Goal: Information Seeking & Learning: Learn about a topic

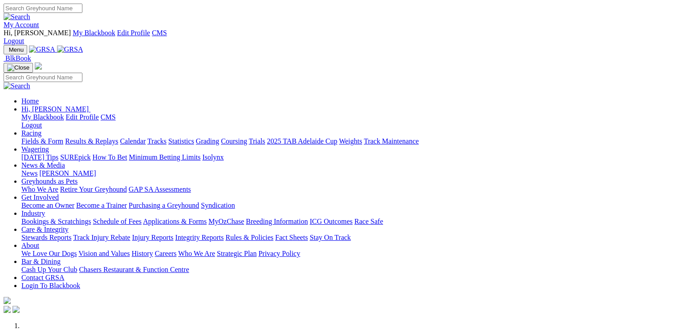
click at [96, 169] on link "[PERSON_NAME]" at bounding box center [67, 173] width 57 height 8
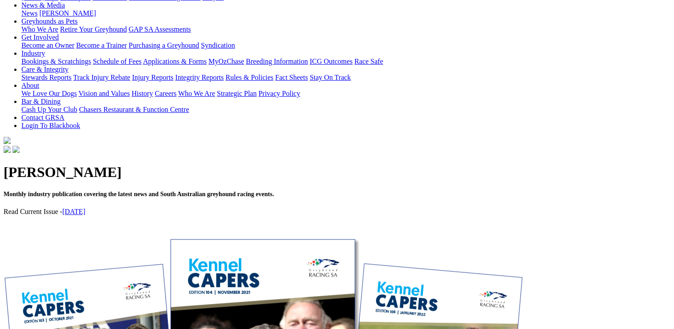
scroll to position [178, 0]
